Goal: Transaction & Acquisition: Purchase product/service

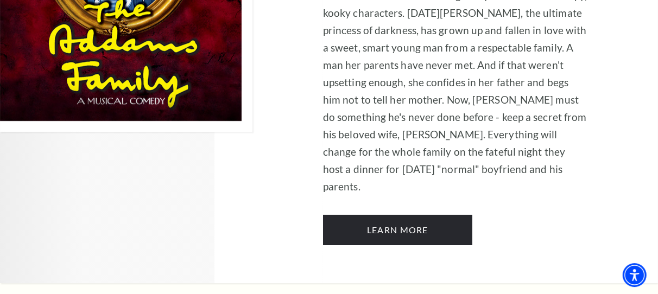
scroll to position [2076, 0]
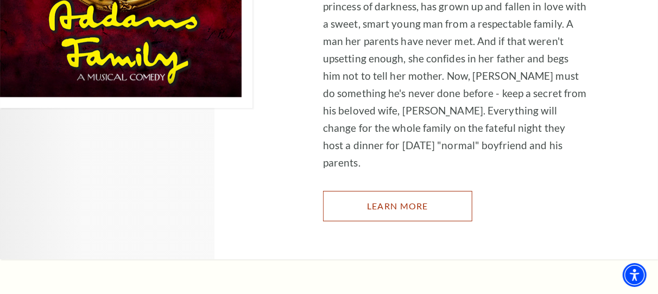
click at [438, 191] on link "Learn More" at bounding box center [397, 206] width 149 height 30
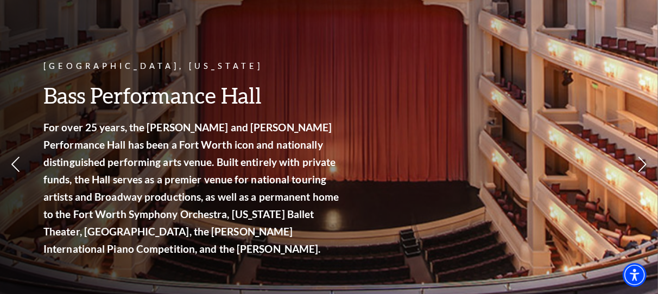
scroll to position [0, 0]
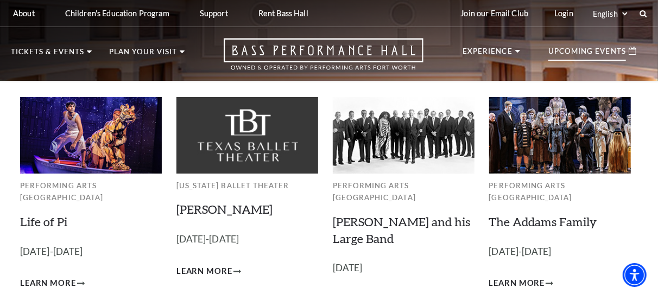
click at [601, 54] on p "Upcoming Events" at bounding box center [588, 54] width 78 height 13
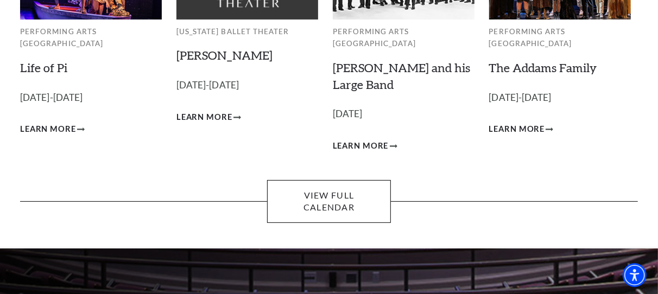
scroll to position [176, 0]
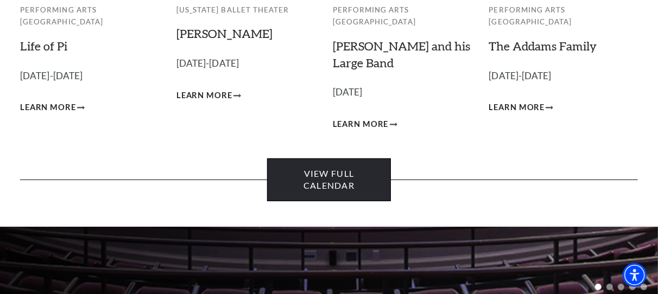
click at [362, 164] on link "View Full Calendar" at bounding box center [329, 180] width 124 height 43
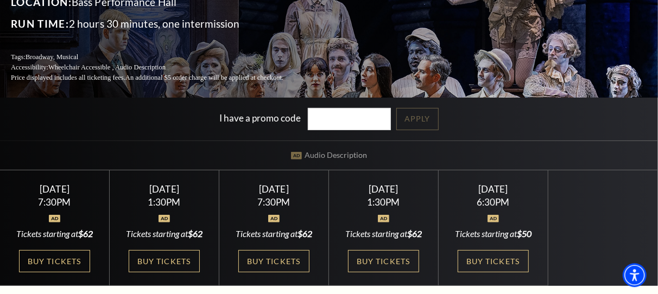
scroll to position [176, 0]
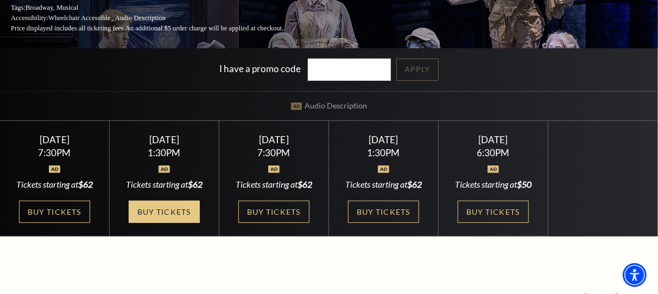
click at [185, 221] on link "Buy Tickets" at bounding box center [164, 212] width 71 height 22
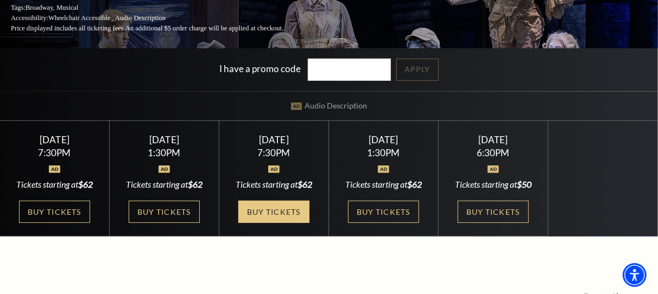
click at [265, 221] on link "Buy Tickets" at bounding box center [273, 212] width 71 height 22
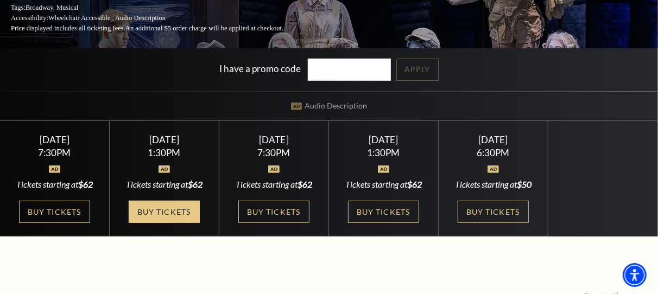
click at [178, 220] on link "Buy Tickets" at bounding box center [164, 212] width 71 height 22
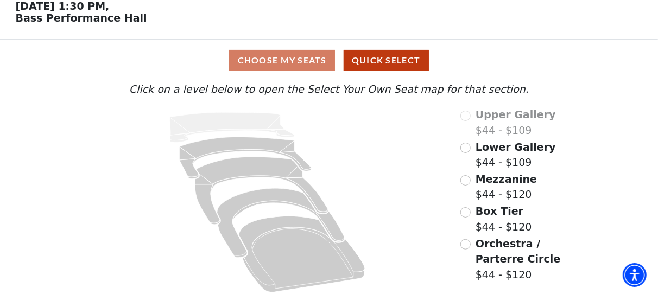
scroll to position [58, 0]
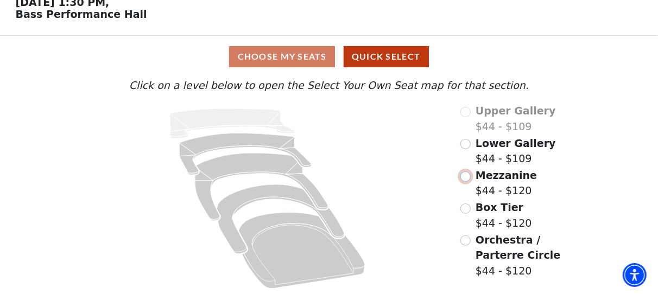
click at [468, 179] on input "Mezzanine$44 - $120\a" at bounding box center [466, 177] width 10 height 10
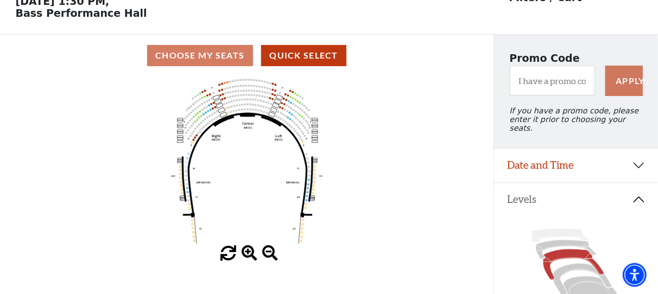
scroll to position [59, 0]
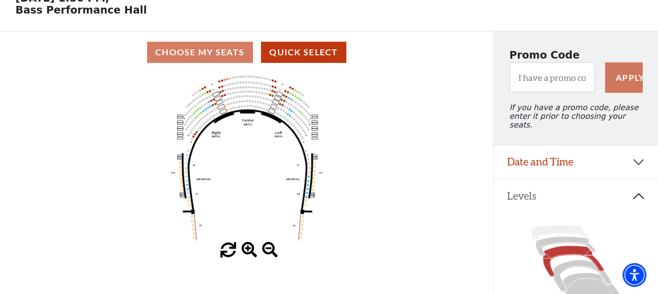
click at [248, 250] on span at bounding box center [250, 251] width 16 height 16
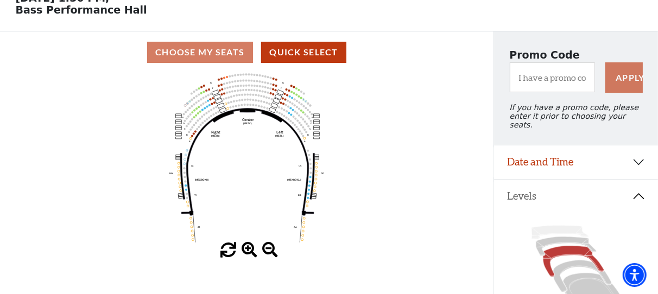
click at [248, 249] on span at bounding box center [250, 251] width 16 height 16
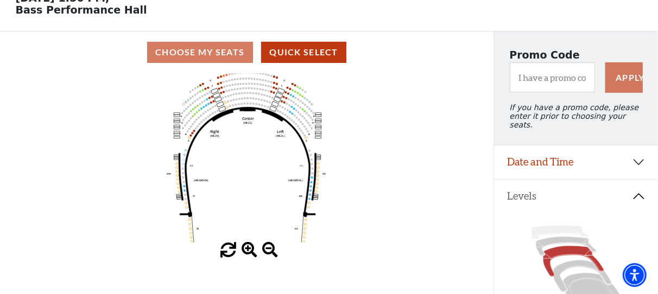
click at [248, 249] on span at bounding box center [250, 251] width 16 height 16
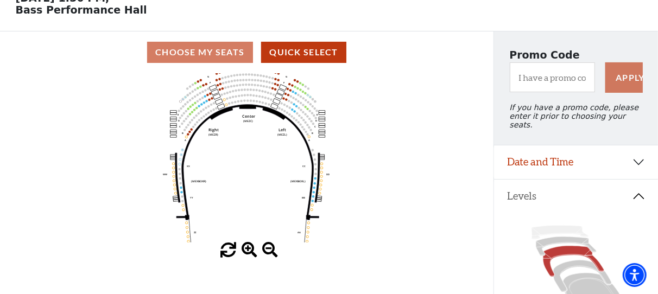
click at [248, 249] on span at bounding box center [250, 251] width 16 height 16
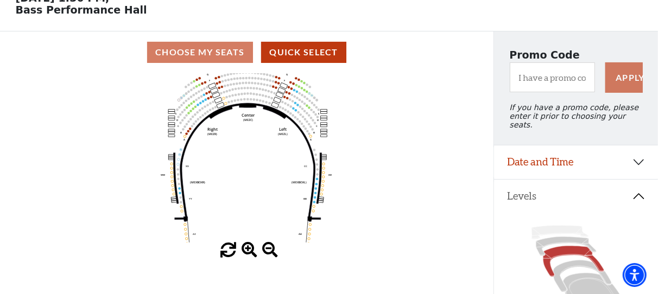
click at [248, 249] on span at bounding box center [250, 251] width 16 height 16
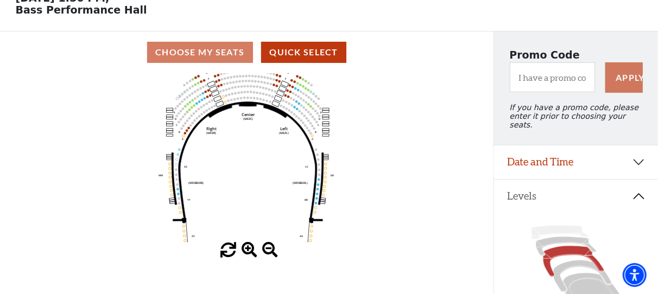
click at [249, 249] on span at bounding box center [250, 251] width 16 height 16
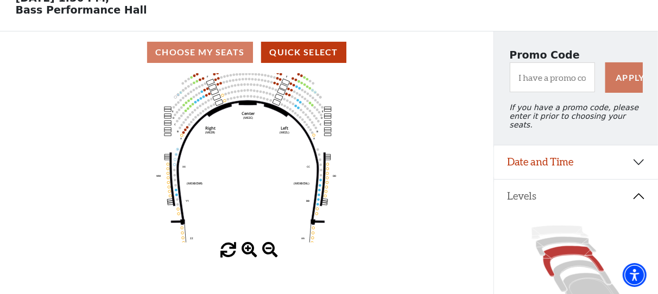
click at [249, 249] on span at bounding box center [250, 251] width 16 height 16
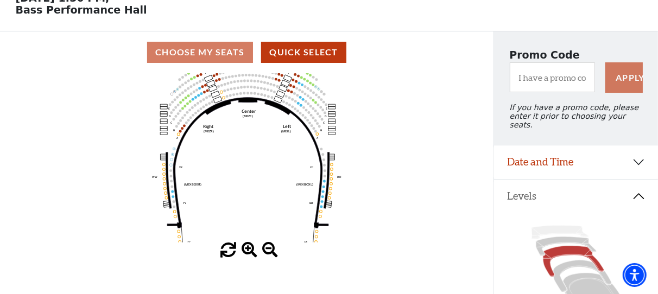
click at [249, 249] on span at bounding box center [250, 251] width 16 height 16
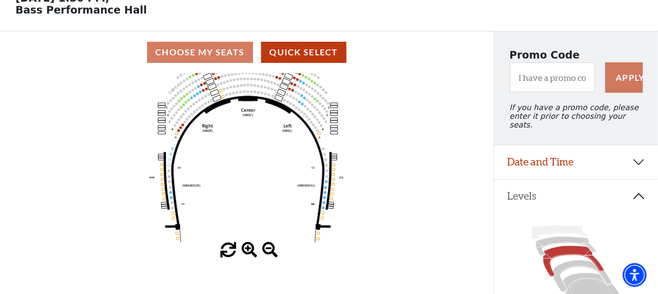
click at [249, 249] on span at bounding box center [250, 251] width 16 height 16
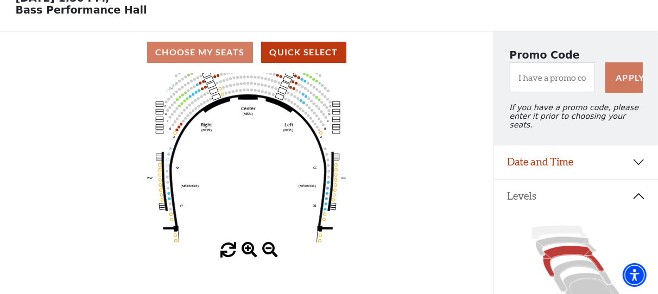
click at [249, 249] on span at bounding box center [250, 251] width 16 height 16
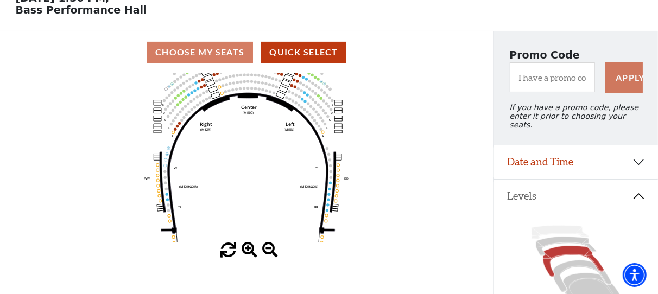
click at [249, 249] on span at bounding box center [250, 251] width 16 height 16
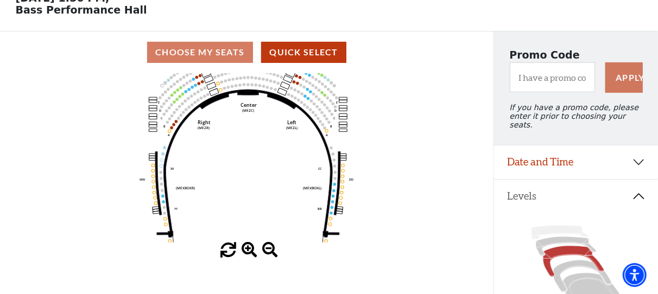
click at [249, 248] on span at bounding box center [250, 251] width 16 height 16
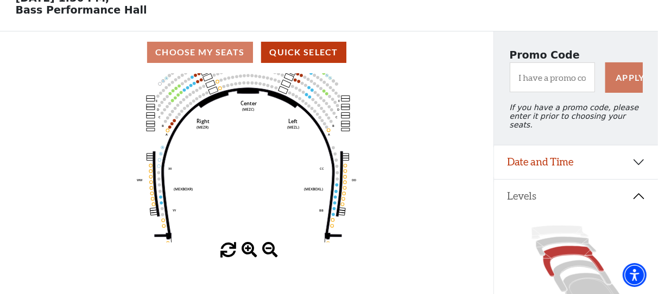
click at [249, 248] on span at bounding box center [250, 251] width 16 height 16
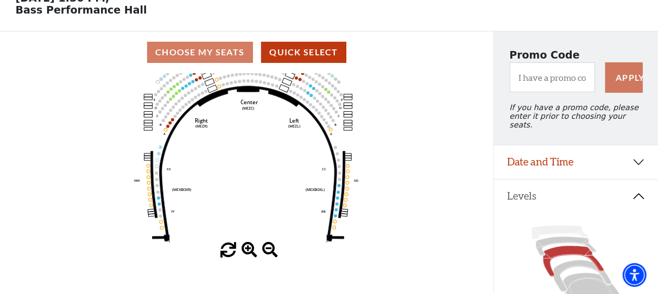
click at [249, 248] on span at bounding box center [250, 251] width 16 height 16
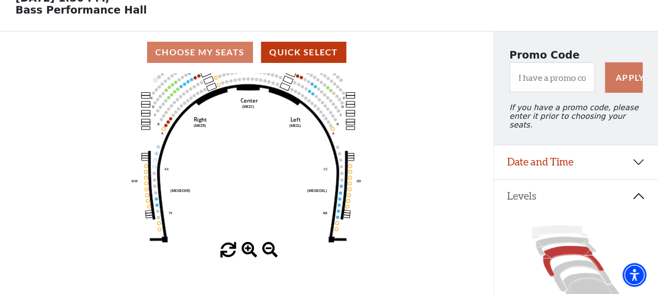
click at [249, 248] on span at bounding box center [250, 251] width 16 height 16
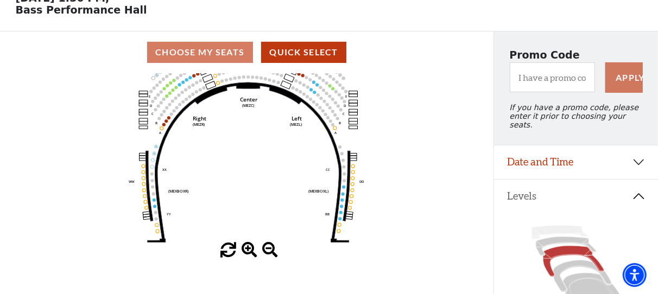
click at [249, 248] on span at bounding box center [250, 251] width 16 height 16
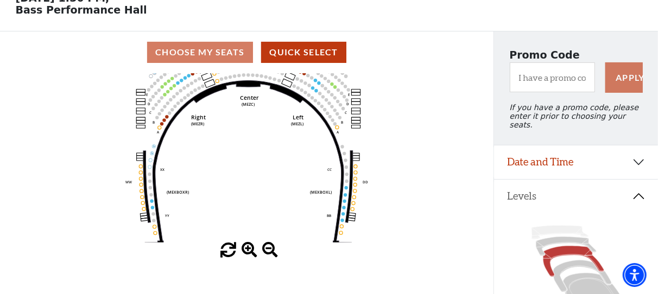
click at [249, 248] on span at bounding box center [250, 251] width 16 height 16
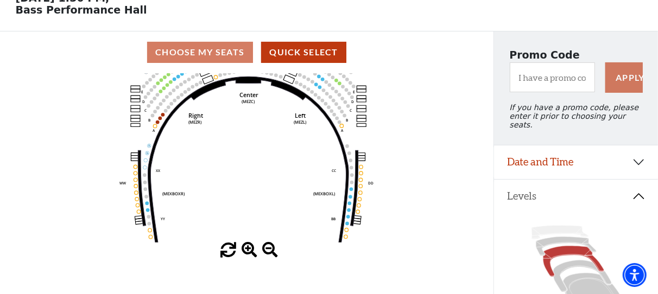
click at [249, 248] on span at bounding box center [250, 251] width 16 height 16
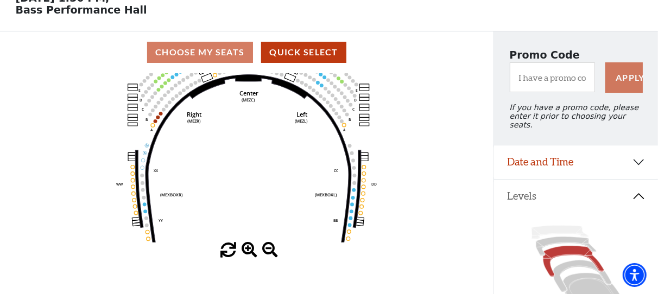
click at [249, 248] on span at bounding box center [250, 251] width 16 height 16
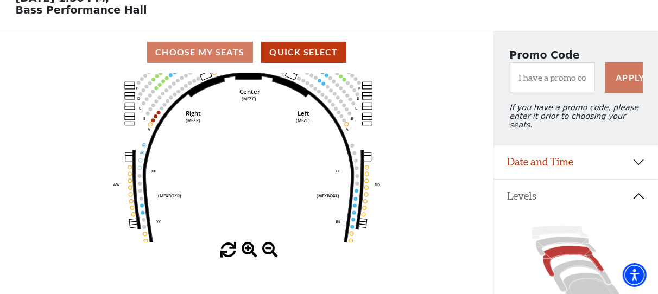
click at [249, 248] on span at bounding box center [250, 251] width 16 height 16
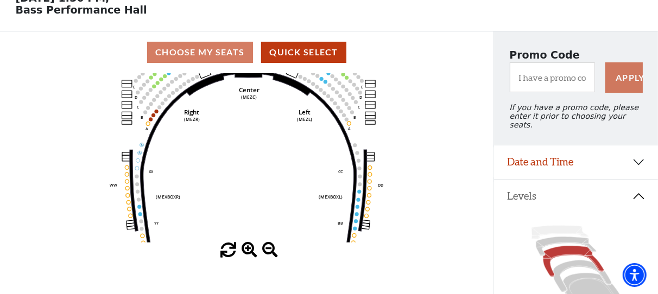
click at [249, 248] on span at bounding box center [250, 251] width 16 height 16
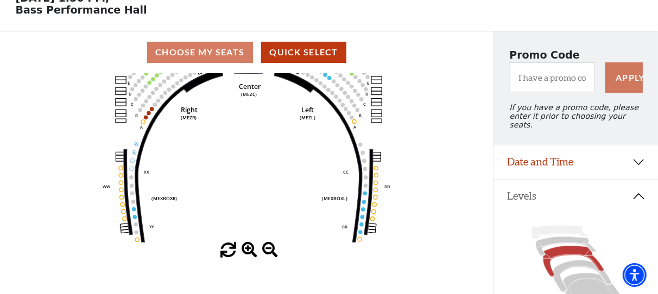
click at [249, 248] on span at bounding box center [250, 251] width 16 height 16
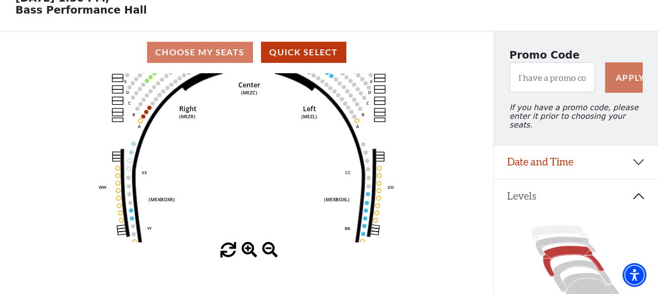
click at [249, 248] on span at bounding box center [250, 251] width 16 height 16
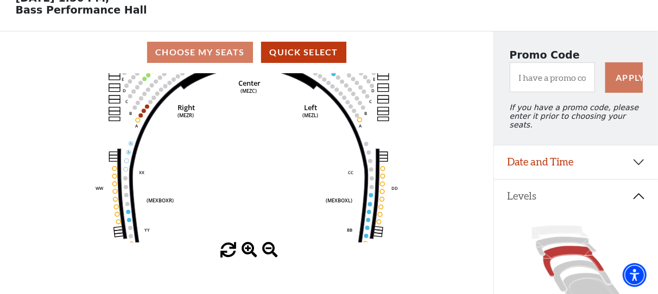
click at [249, 248] on span at bounding box center [250, 251] width 16 height 16
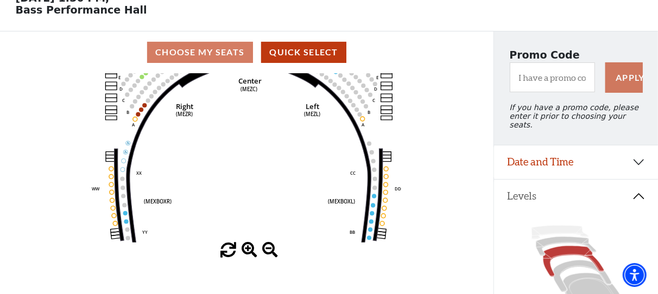
click at [249, 248] on span at bounding box center [250, 251] width 16 height 16
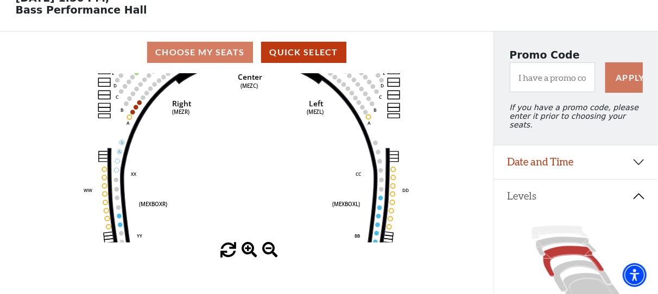
click at [249, 248] on span at bounding box center [250, 251] width 16 height 16
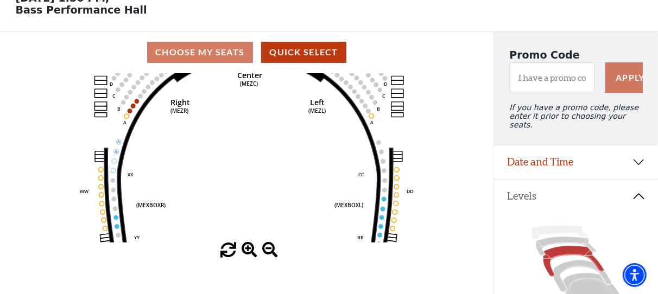
click at [249, 248] on span at bounding box center [250, 251] width 16 height 16
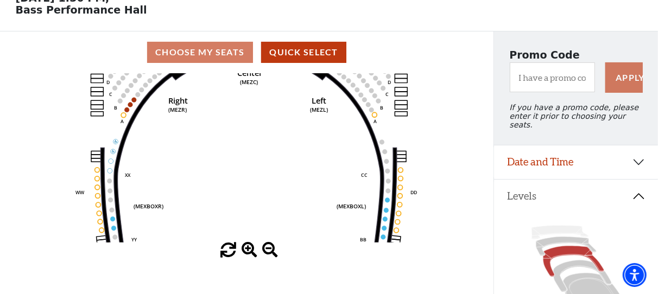
click at [249, 248] on span at bounding box center [250, 251] width 16 height 16
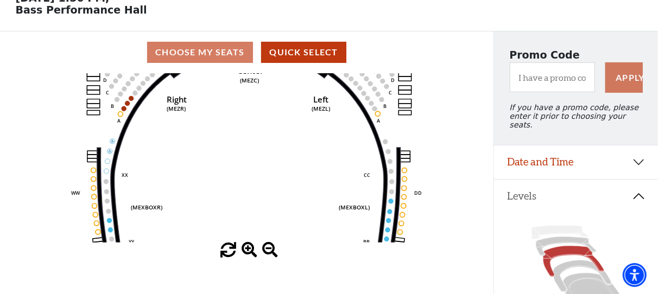
click at [249, 248] on span at bounding box center [250, 251] width 16 height 16
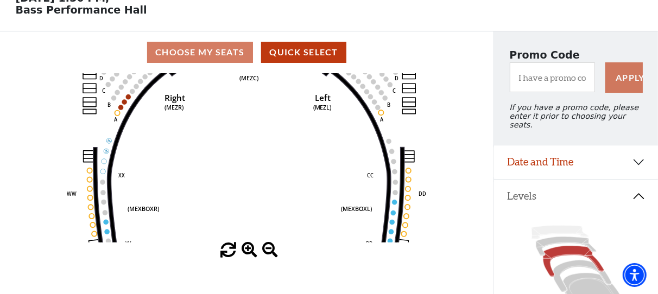
click at [249, 248] on span at bounding box center [250, 251] width 16 height 16
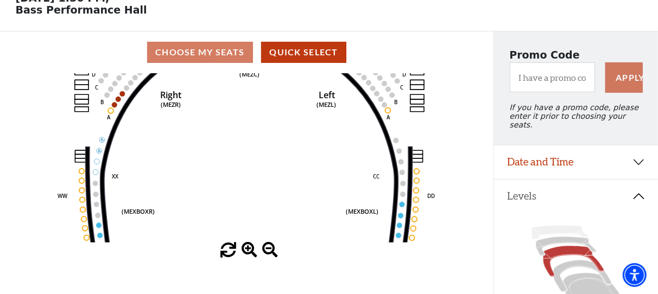
click at [249, 248] on span at bounding box center [250, 251] width 16 height 16
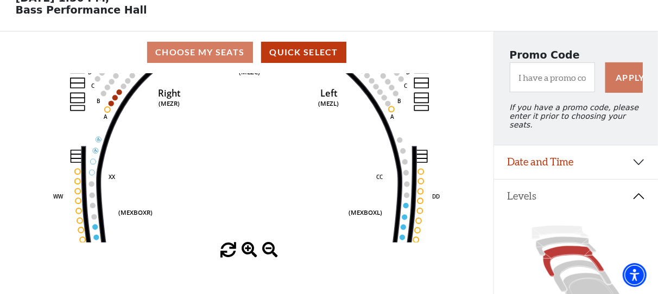
click at [249, 248] on span at bounding box center [250, 251] width 16 height 16
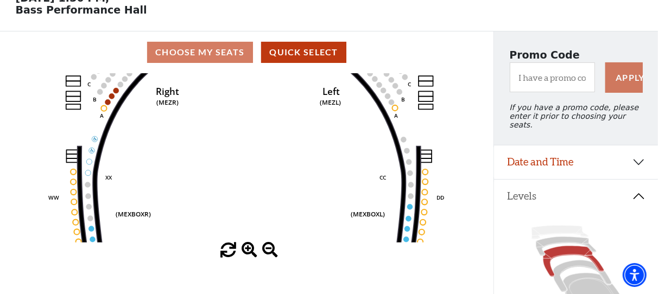
click at [249, 249] on span at bounding box center [250, 251] width 16 height 16
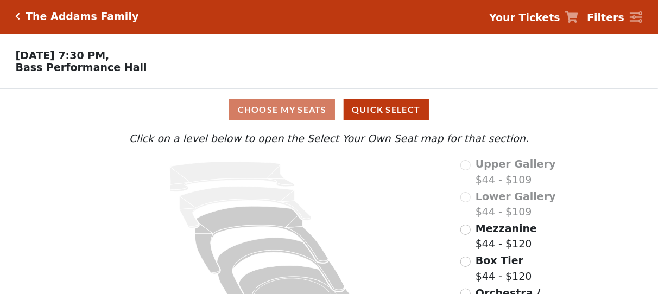
scroll to position [58, 0]
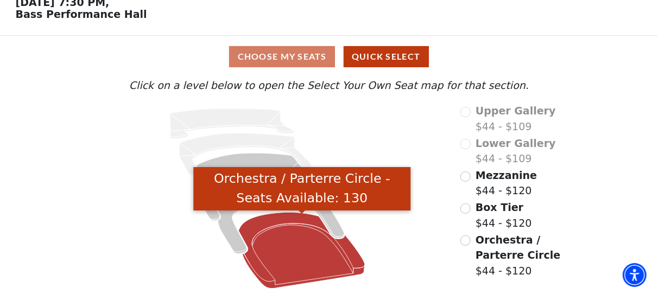
click at [281, 237] on icon "Orchestra / Parterre Circle - Seats Available: 130" at bounding box center [301, 251] width 127 height 77
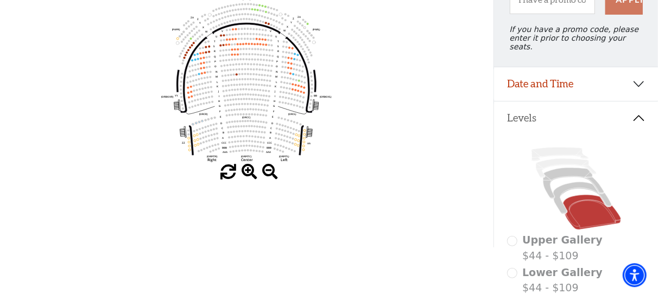
scroll to position [167, 0]
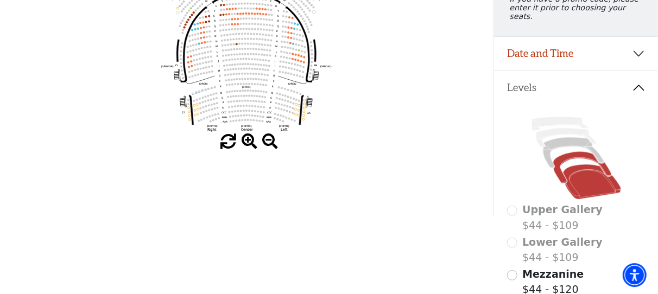
click at [568, 154] on icon at bounding box center [583, 168] width 58 height 32
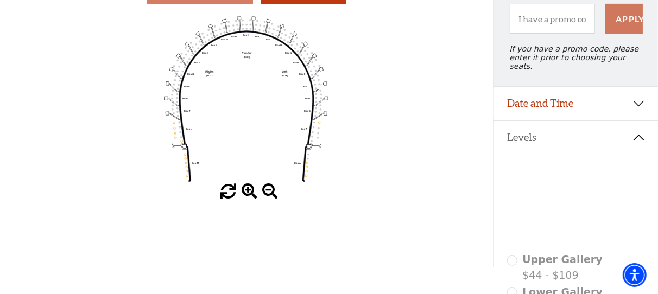
scroll to position [59, 0]
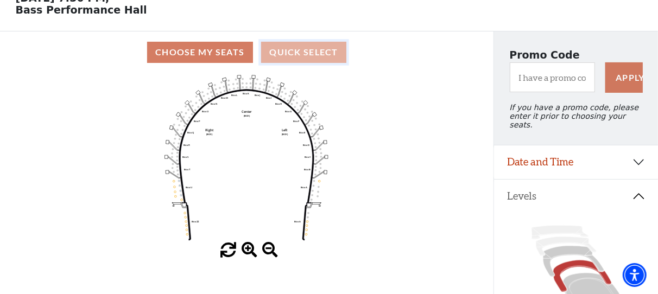
click at [310, 58] on button "Quick Select" at bounding box center [303, 52] width 85 height 21
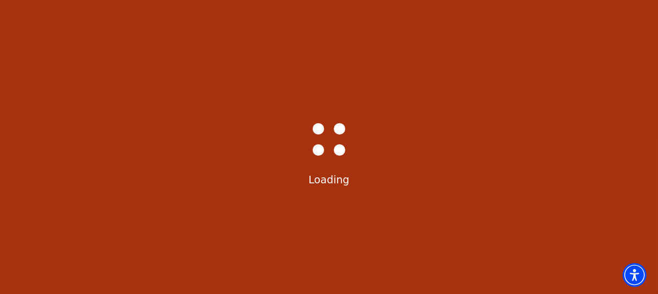
scroll to position [0, 0]
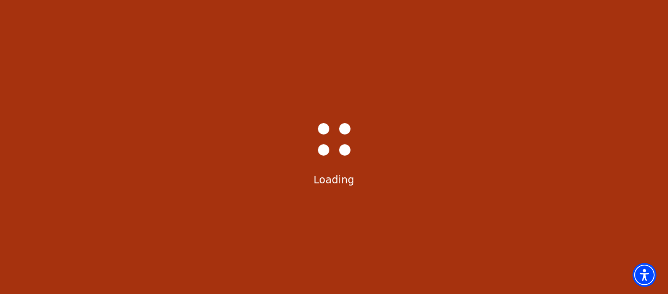
select select "6292"
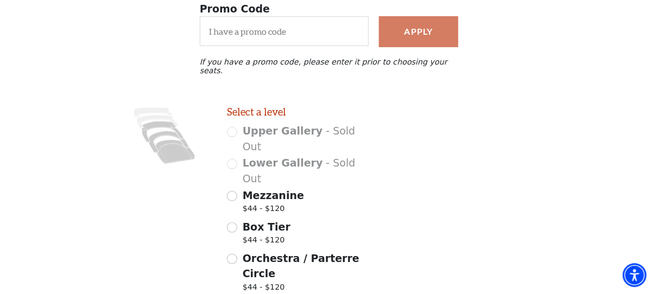
scroll to position [235, 0]
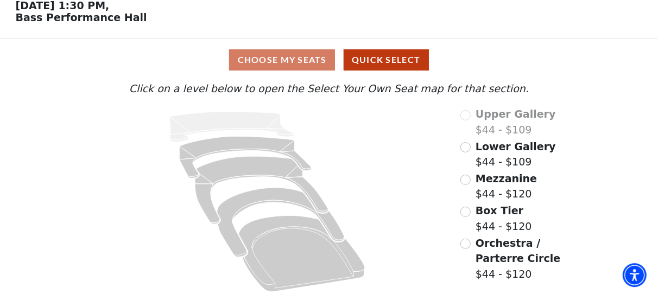
scroll to position [58, 0]
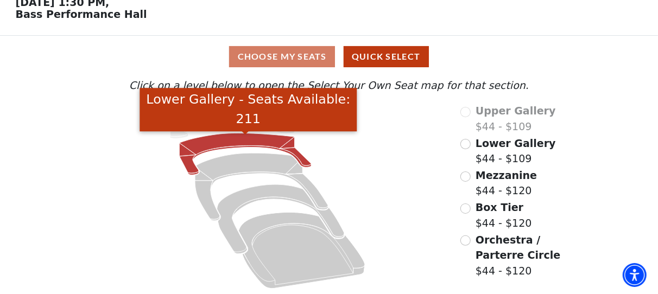
click at [248, 138] on icon "Lower Gallery - Seats Available: 211" at bounding box center [245, 155] width 132 height 42
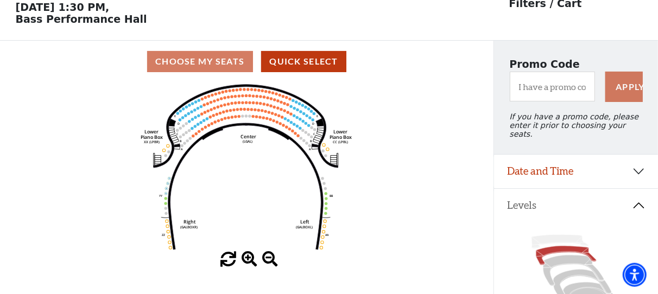
scroll to position [50, 0]
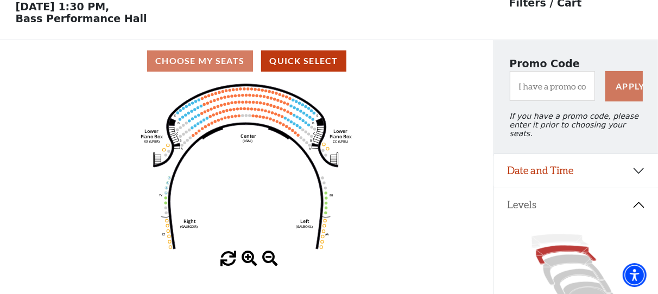
click at [247, 261] on span at bounding box center [250, 260] width 16 height 16
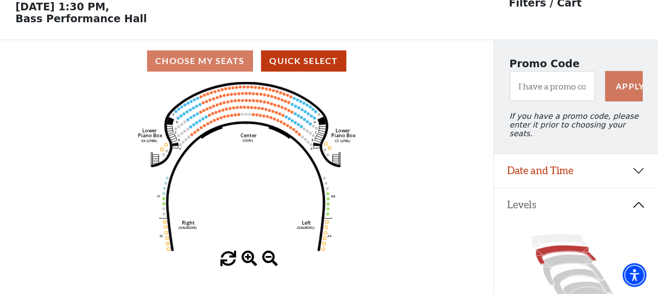
click at [248, 262] on span at bounding box center [250, 260] width 16 height 16
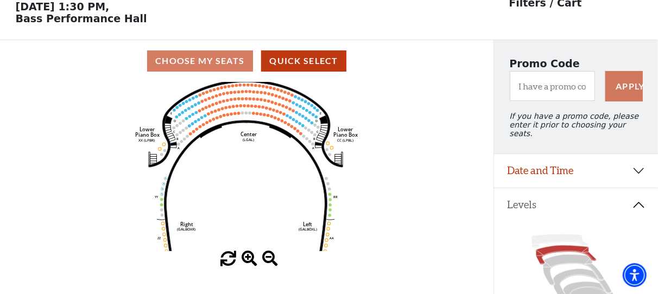
click at [248, 263] on span at bounding box center [250, 260] width 16 height 16
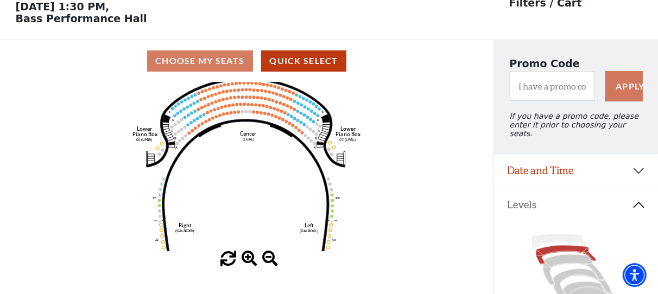
click at [249, 263] on span at bounding box center [250, 260] width 16 height 16
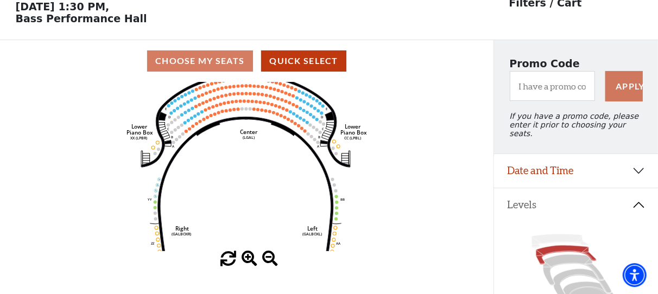
click at [250, 263] on span at bounding box center [250, 260] width 16 height 16
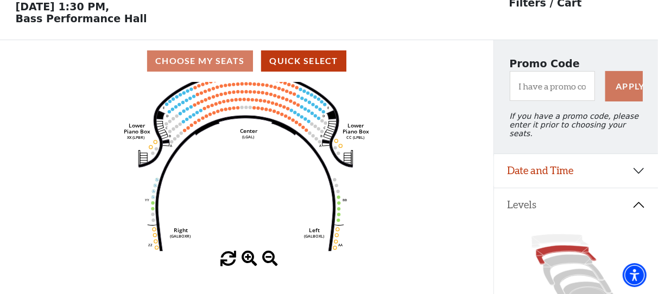
click at [250, 263] on span at bounding box center [250, 260] width 16 height 16
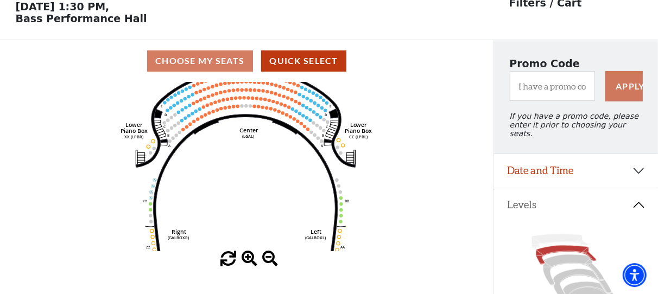
click at [251, 263] on span at bounding box center [250, 260] width 16 height 16
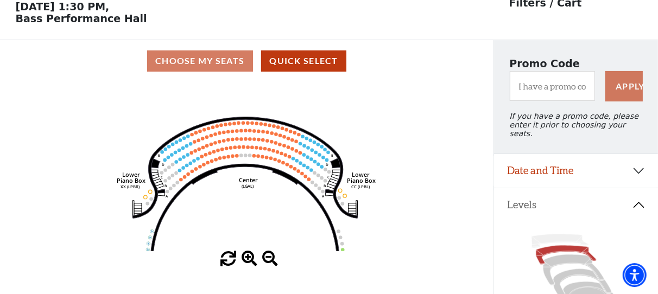
drag, startPoint x: 254, startPoint y: 159, endPoint x: 254, endPoint y: 210, distance: 51.1
click at [254, 210] on icon "Right (GALBOXR) E D C B A E D C B A YY ZZ Left (GALBOXL) BB AA Center Lower Pia…" at bounding box center [246, 167] width 444 height 170
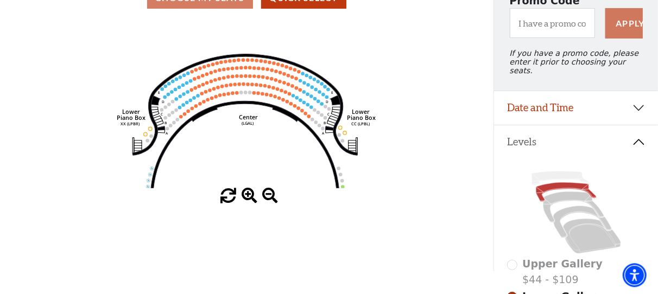
scroll to position [117, 0]
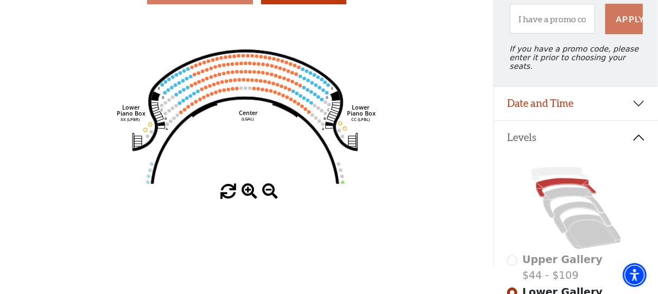
click at [248, 194] on span at bounding box center [250, 192] width 16 height 16
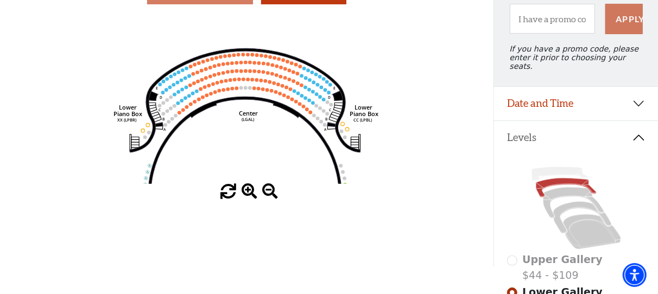
click at [248, 194] on span at bounding box center [250, 192] width 16 height 16
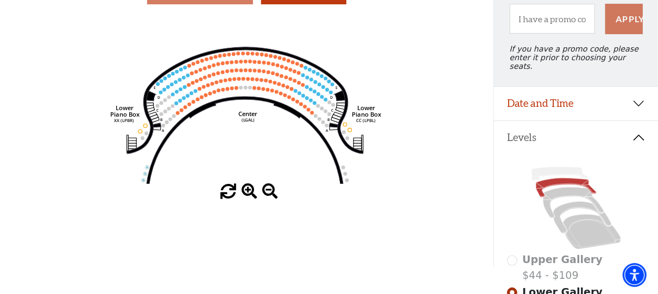
click at [249, 196] on span at bounding box center [250, 192] width 16 height 16
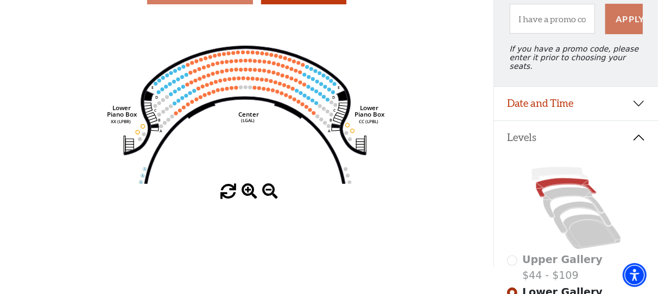
click at [249, 196] on span at bounding box center [250, 192] width 16 height 16
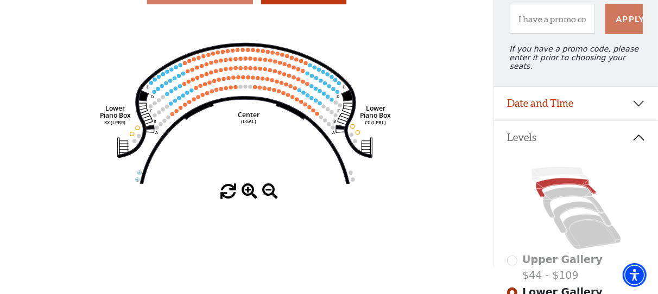
click at [249, 196] on span at bounding box center [250, 192] width 16 height 16
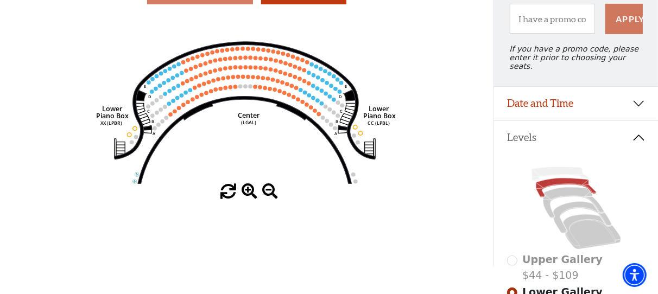
click at [249, 196] on span at bounding box center [250, 192] width 16 height 16
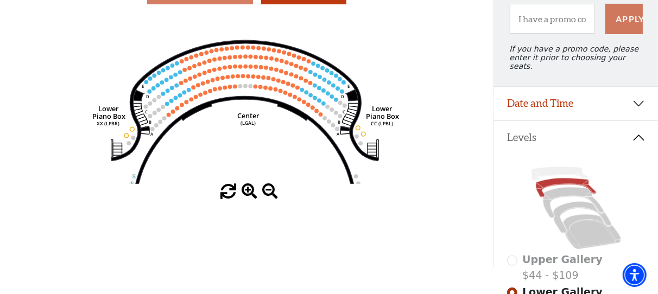
click at [249, 196] on span at bounding box center [250, 192] width 16 height 16
click at [250, 196] on span at bounding box center [250, 192] width 16 height 16
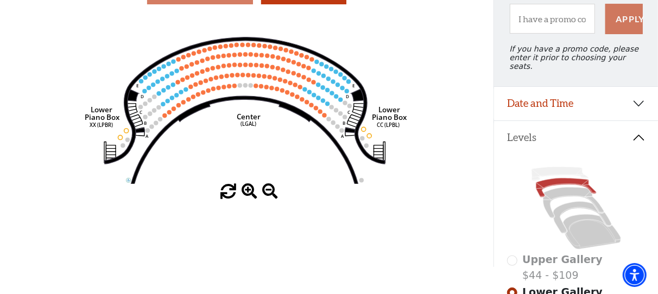
click at [250, 196] on span at bounding box center [250, 192] width 16 height 16
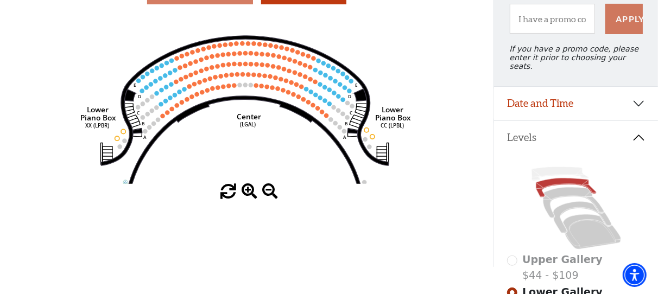
click at [250, 196] on span at bounding box center [250, 192] width 16 height 16
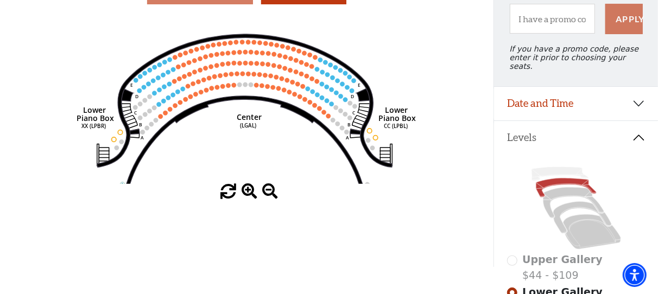
click at [250, 196] on span at bounding box center [250, 192] width 16 height 16
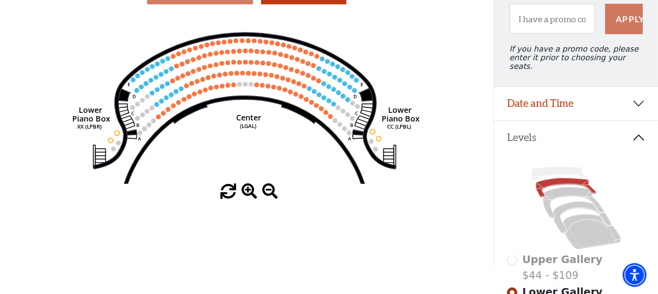
click at [250, 196] on span at bounding box center [250, 192] width 16 height 16
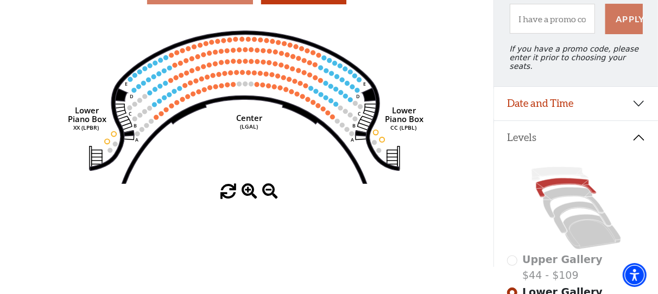
click at [250, 196] on span at bounding box center [250, 192] width 16 height 16
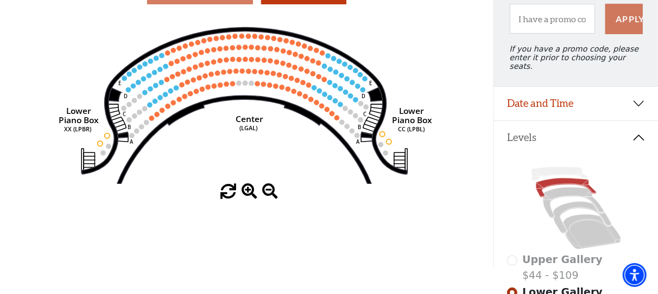
click at [250, 196] on span at bounding box center [250, 192] width 16 height 16
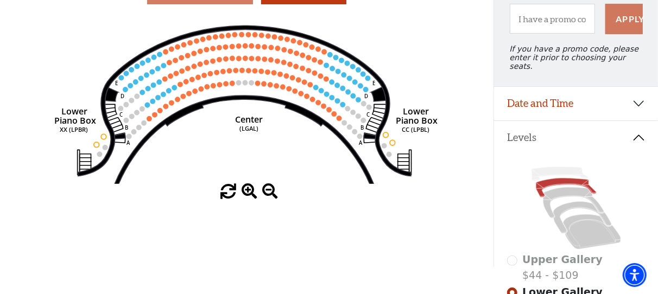
click at [250, 196] on span at bounding box center [250, 192] width 16 height 16
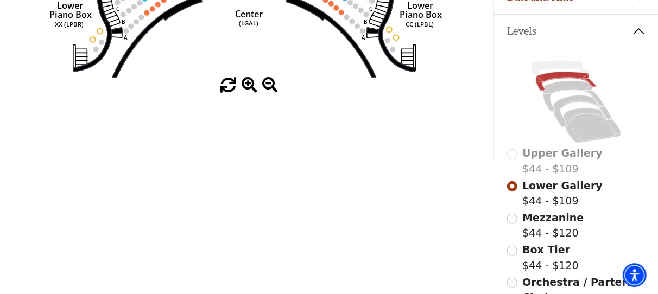
scroll to position [205, 0]
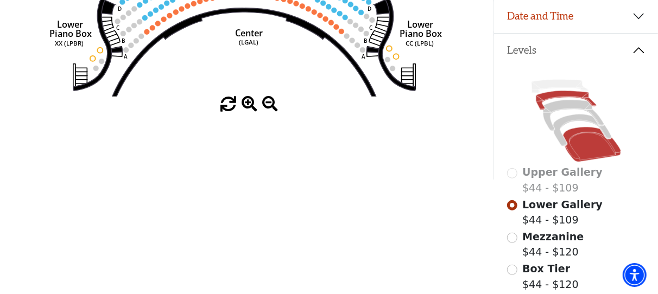
click at [590, 141] on icon at bounding box center [592, 144] width 58 height 35
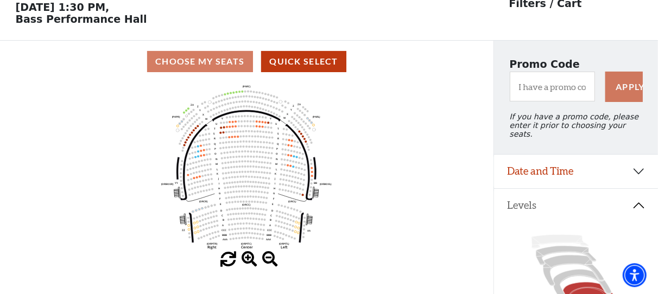
scroll to position [50, 0]
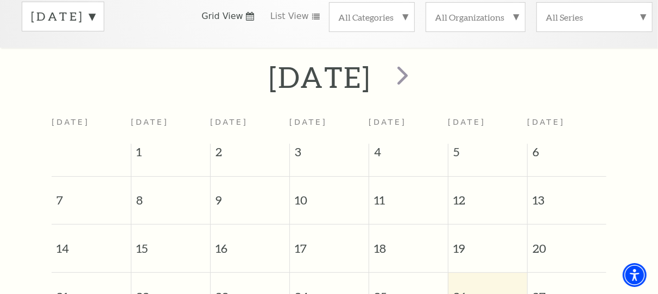
scroll to position [209, 0]
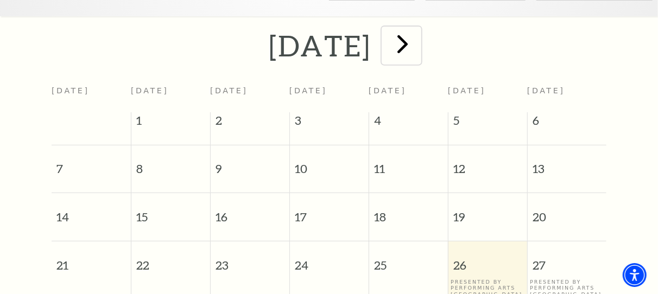
click at [418, 51] on span "next" at bounding box center [402, 43] width 31 height 31
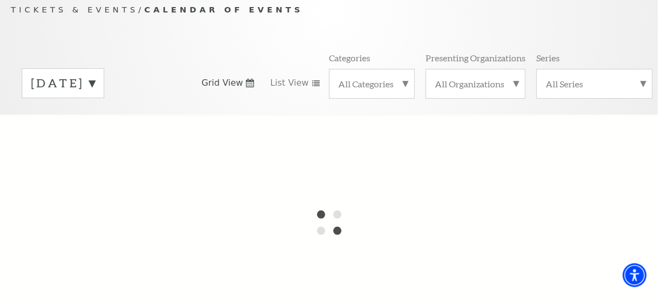
scroll to position [108, 0]
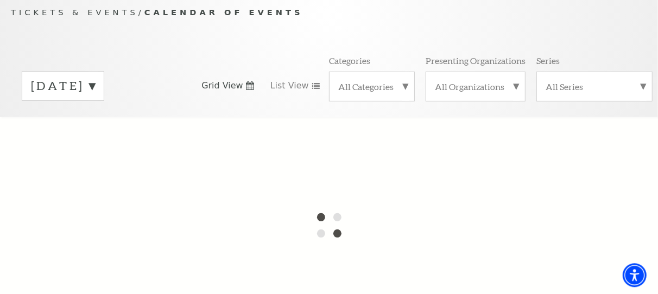
click at [95, 83] on label "[DATE]" at bounding box center [63, 86] width 64 height 17
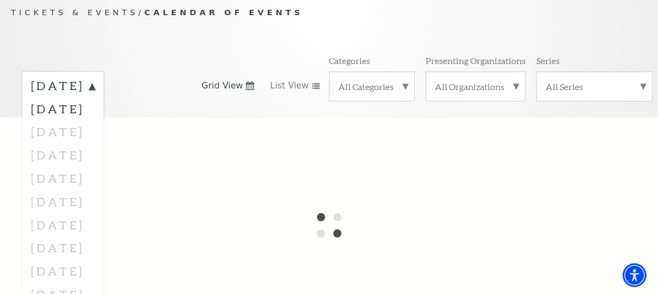
click at [76, 273] on div at bounding box center [329, 225] width 658 height 217
click at [77, 273] on div at bounding box center [329, 225] width 658 height 217
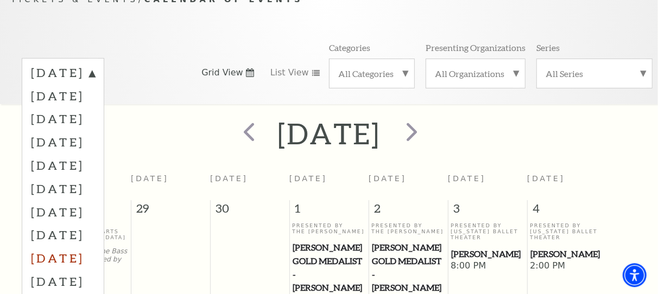
scroll to position [150, 0]
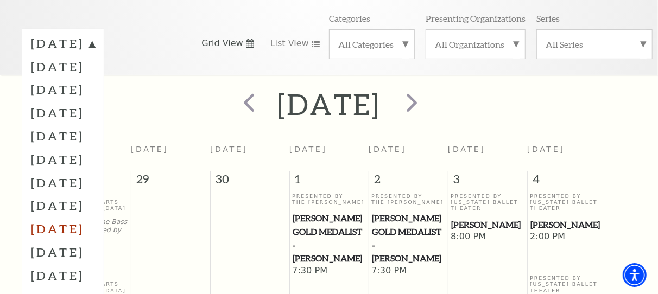
click at [87, 228] on label "May 2026" at bounding box center [63, 228] width 64 height 23
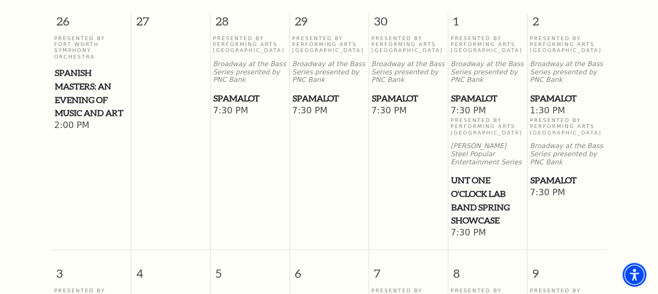
scroll to position [326, 0]
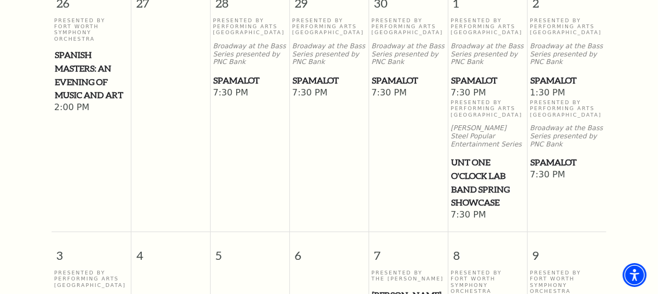
click at [477, 99] on span "7:30 PM" at bounding box center [488, 93] width 74 height 12
click at [560, 99] on span "1:30 PM" at bounding box center [567, 93] width 74 height 12
click at [547, 87] on span "Spamalot" at bounding box center [567, 81] width 73 height 14
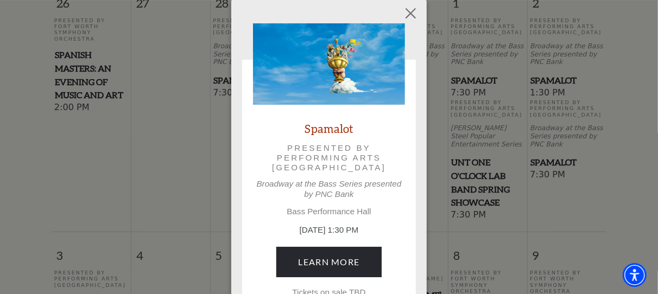
click at [546, 172] on div "Empty heading Spamalot Presented by Performing Arts Fort Worth Broadway at the …" at bounding box center [329, 164] width 658 height 328
click at [410, 15] on button "Close" at bounding box center [411, 13] width 21 height 21
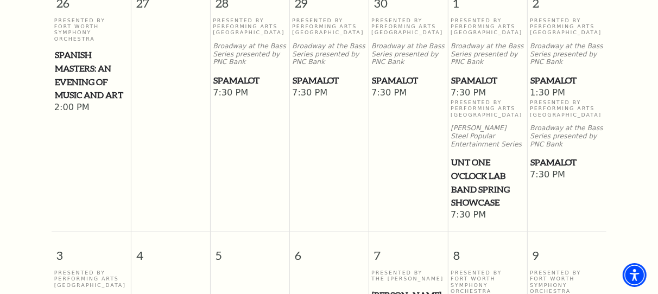
click at [541, 170] on span "Spamalot" at bounding box center [567, 163] width 73 height 14
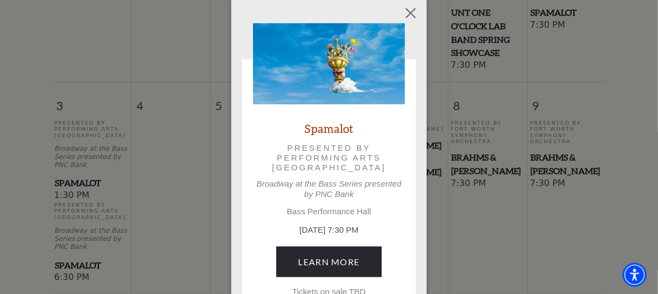
scroll to position [502, 0]
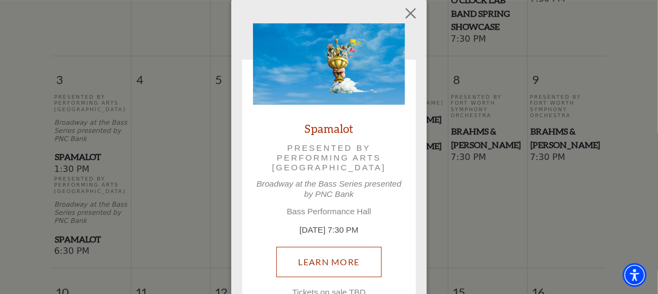
click at [342, 266] on link "Learn More" at bounding box center [330, 262] width 106 height 30
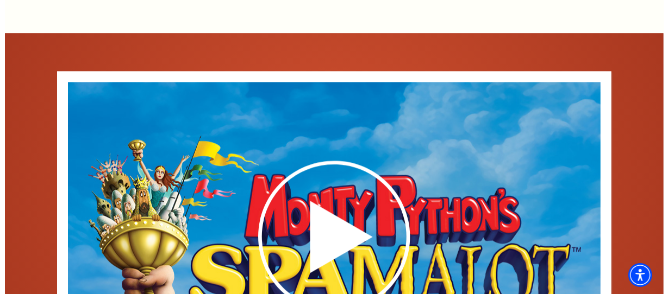
scroll to position [1643, 0]
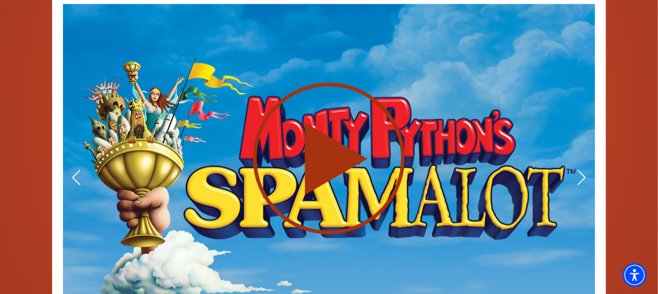
click at [313, 100] on use at bounding box center [329, 159] width 152 height 152
